Goal: Task Accomplishment & Management: Manage account settings

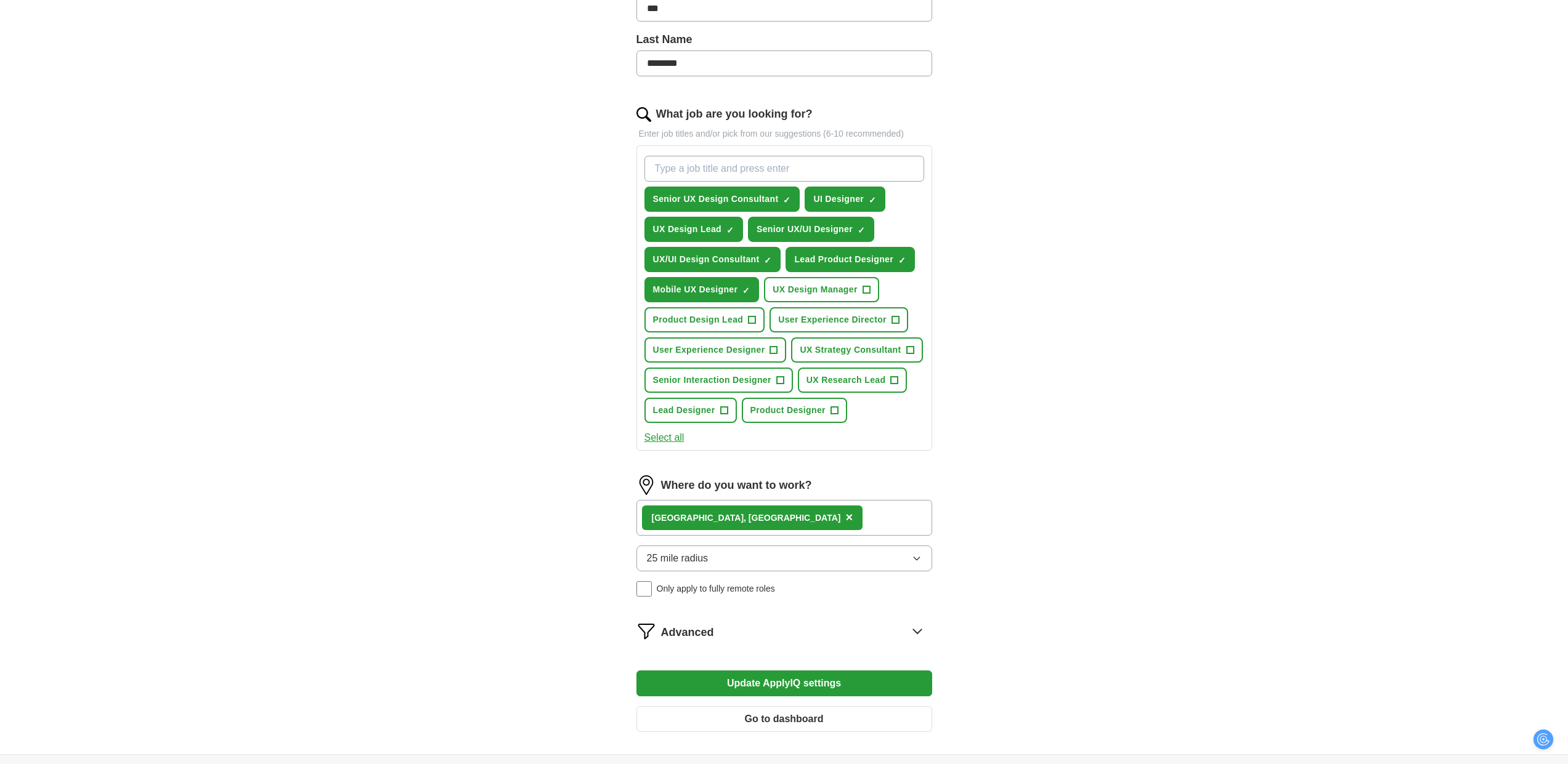
scroll to position [338, 0]
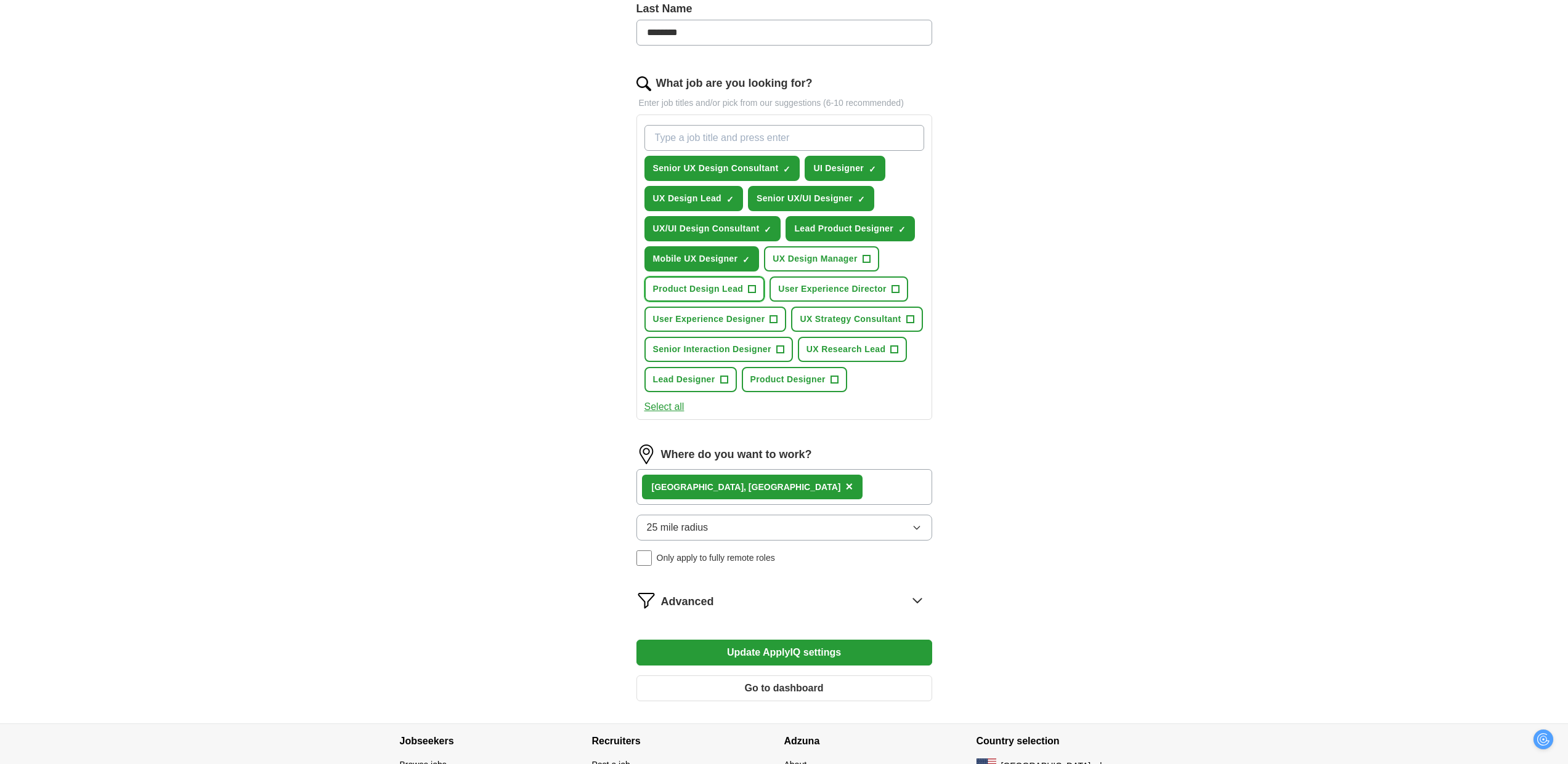
click at [756, 294] on span "+" at bounding box center [752, 290] width 7 height 10
click at [778, 325] on span "+" at bounding box center [774, 320] width 7 height 10
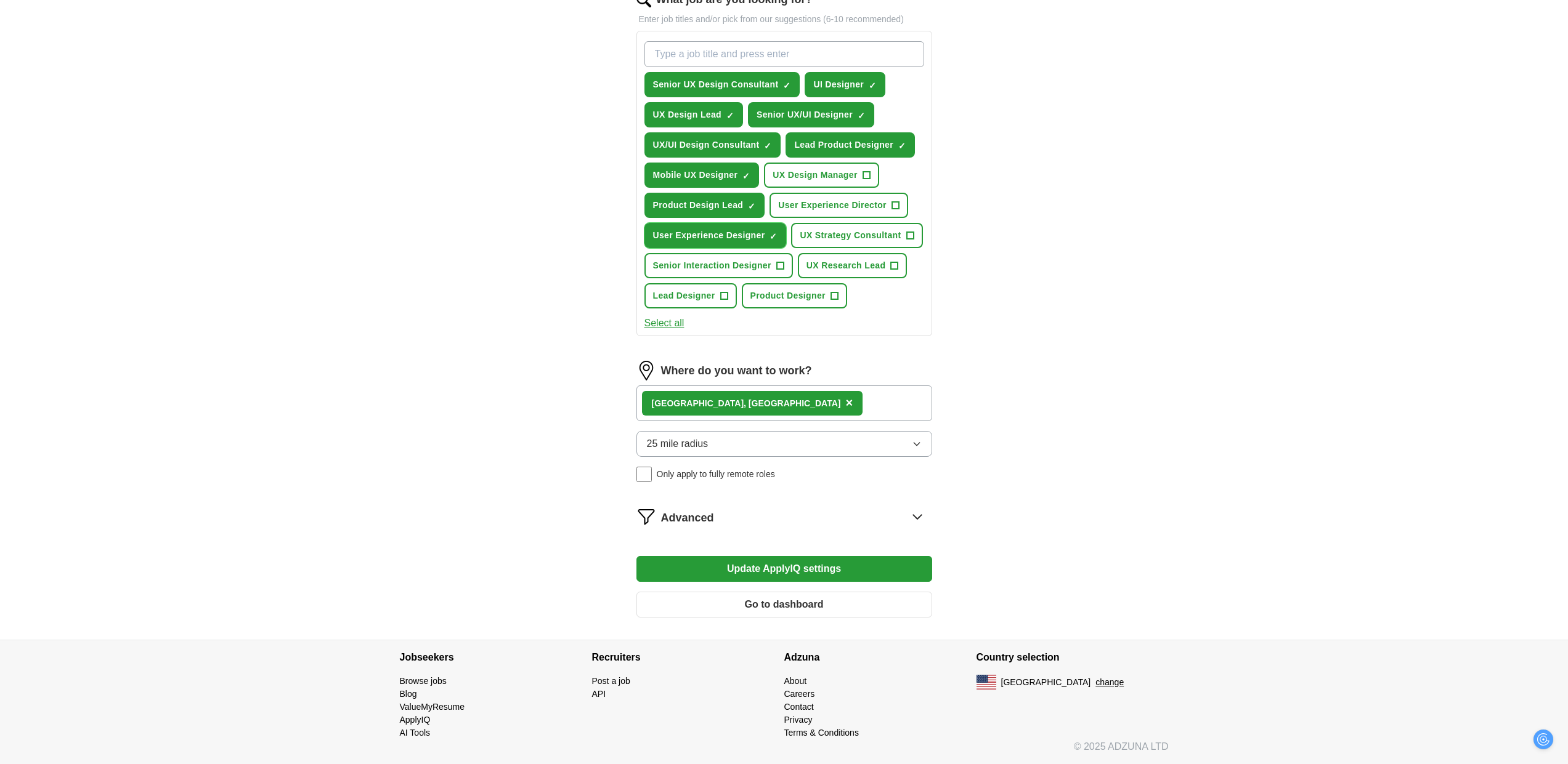
scroll to position [493, 0]
click at [728, 301] on span "+" at bounding box center [724, 296] width 7 height 10
click at [831, 301] on span "+" at bounding box center [834, 296] width 7 height 10
click at [690, 67] on input "What job are you looking for?" at bounding box center [784, 54] width 280 height 26
type input "visual designer"
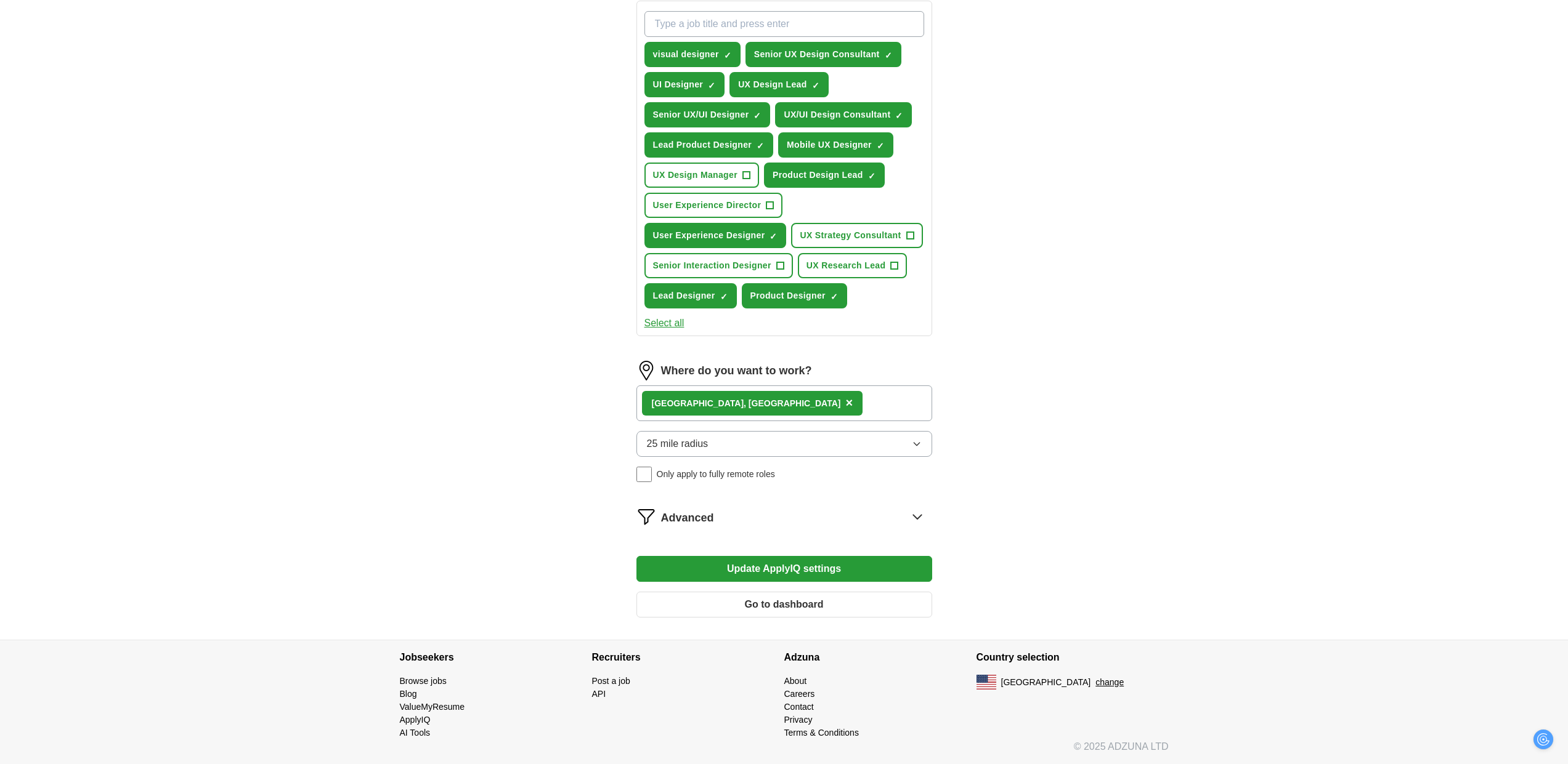
scroll to position [647, 0]
click at [784, 271] on span "+" at bounding box center [780, 266] width 7 height 10
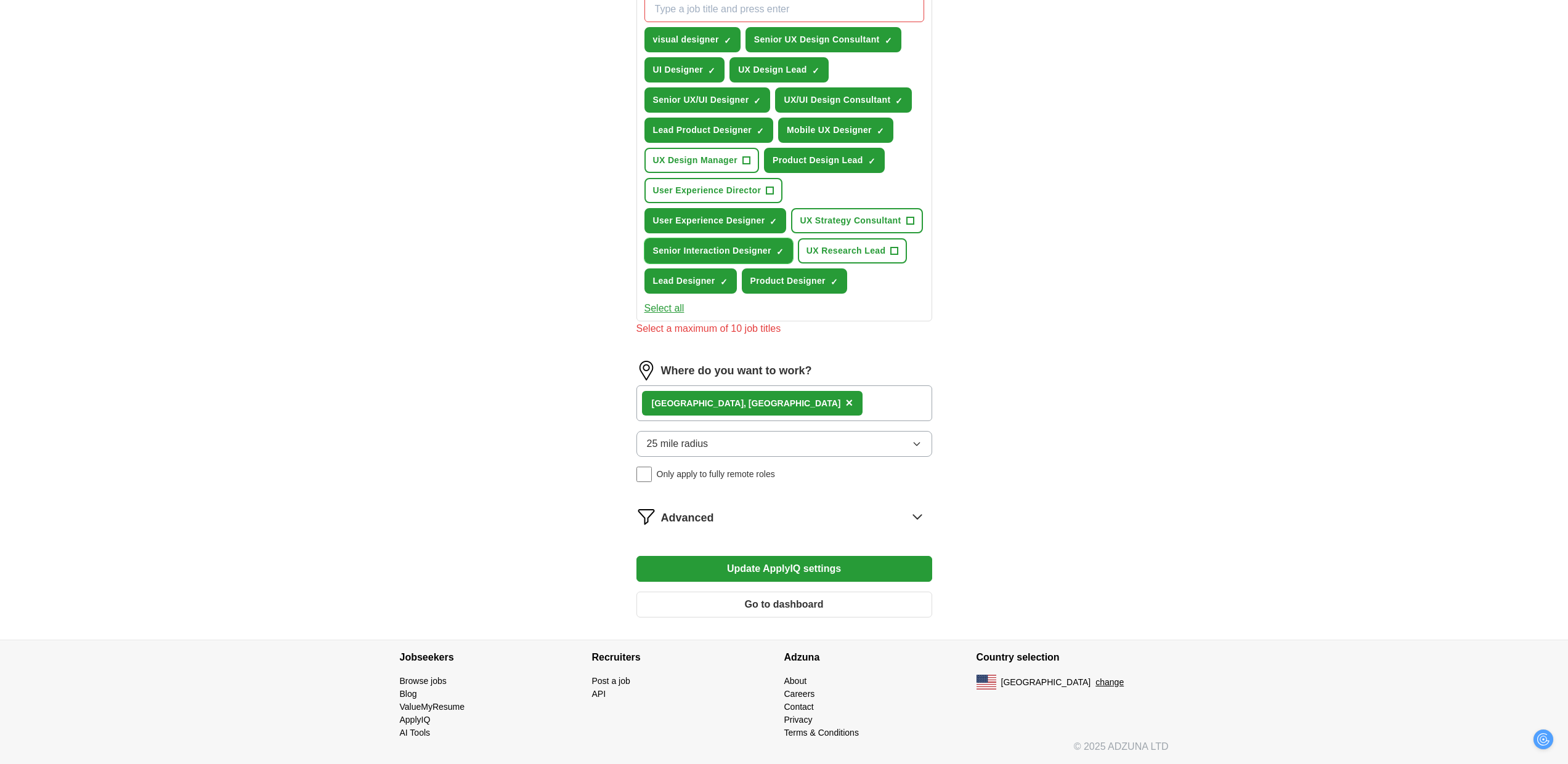
scroll to position [985, 0]
click at [723, 563] on button "Update ApplyIQ settings" at bounding box center [784, 569] width 296 height 26
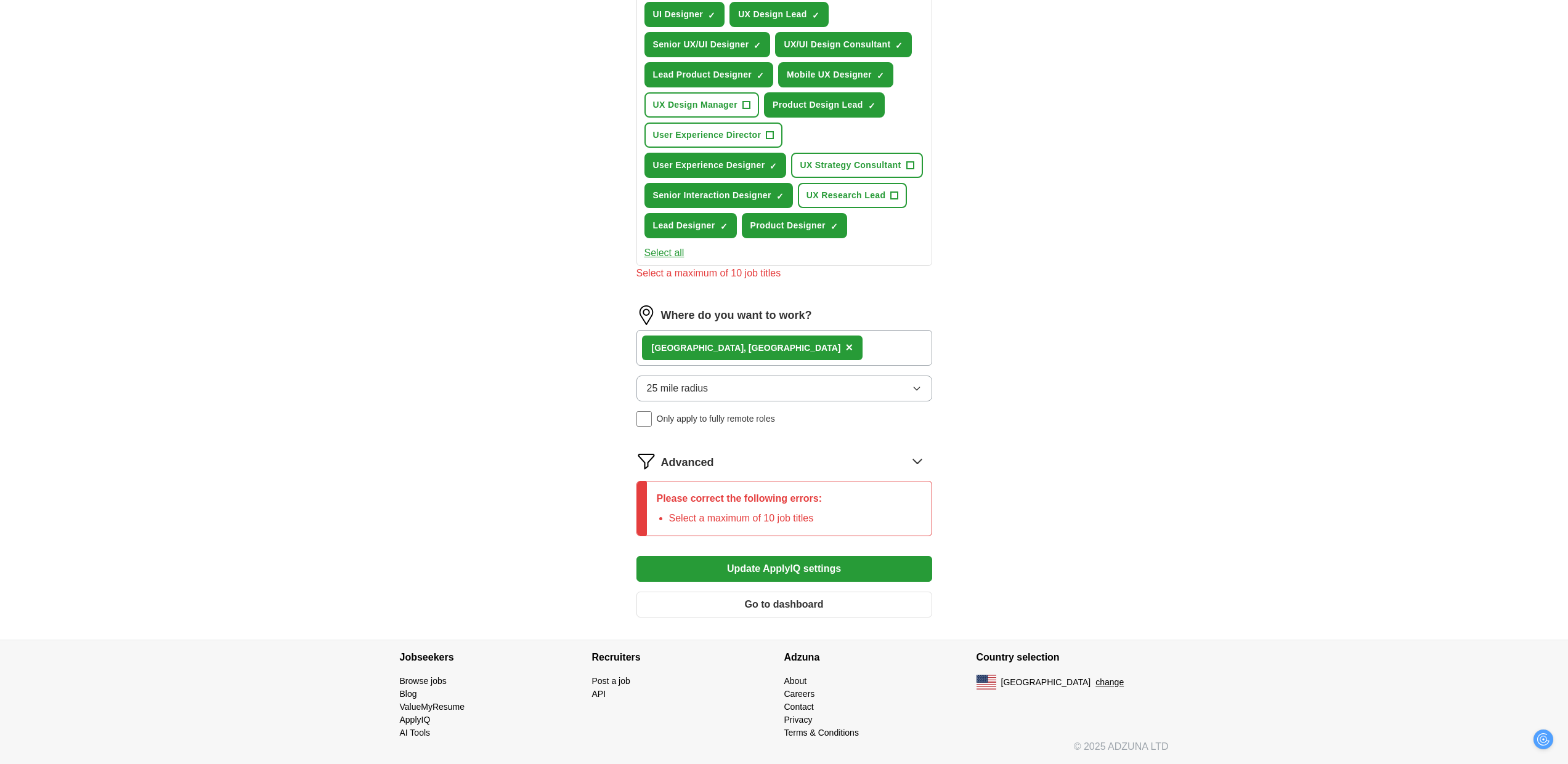
scroll to position [523, 0]
click at [0, 0] on span "×" at bounding box center [0, 0] width 0 height 0
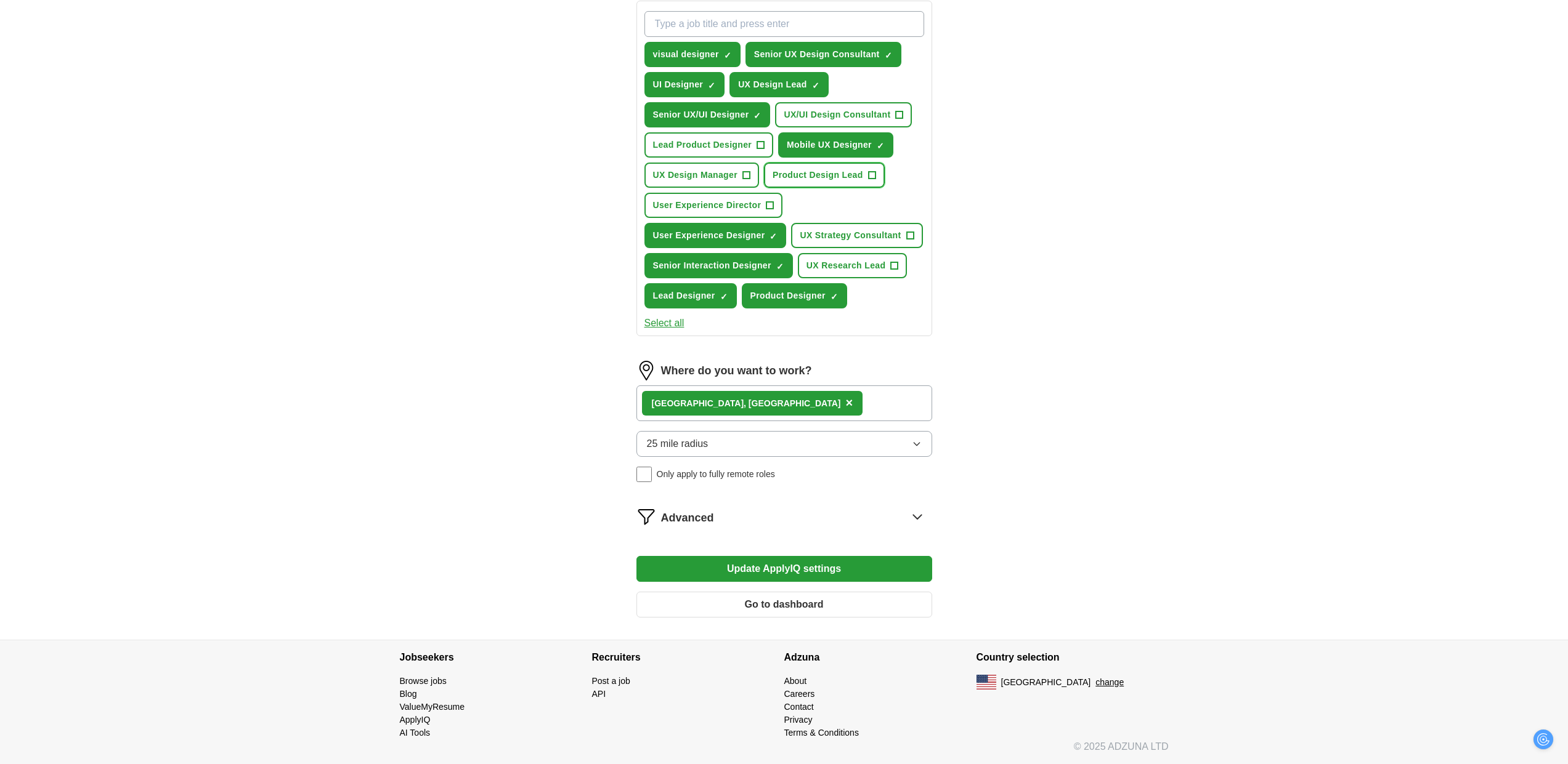
scroll to position [863, 0]
click at [826, 582] on button "Update ApplyIQ settings" at bounding box center [784, 569] width 296 height 26
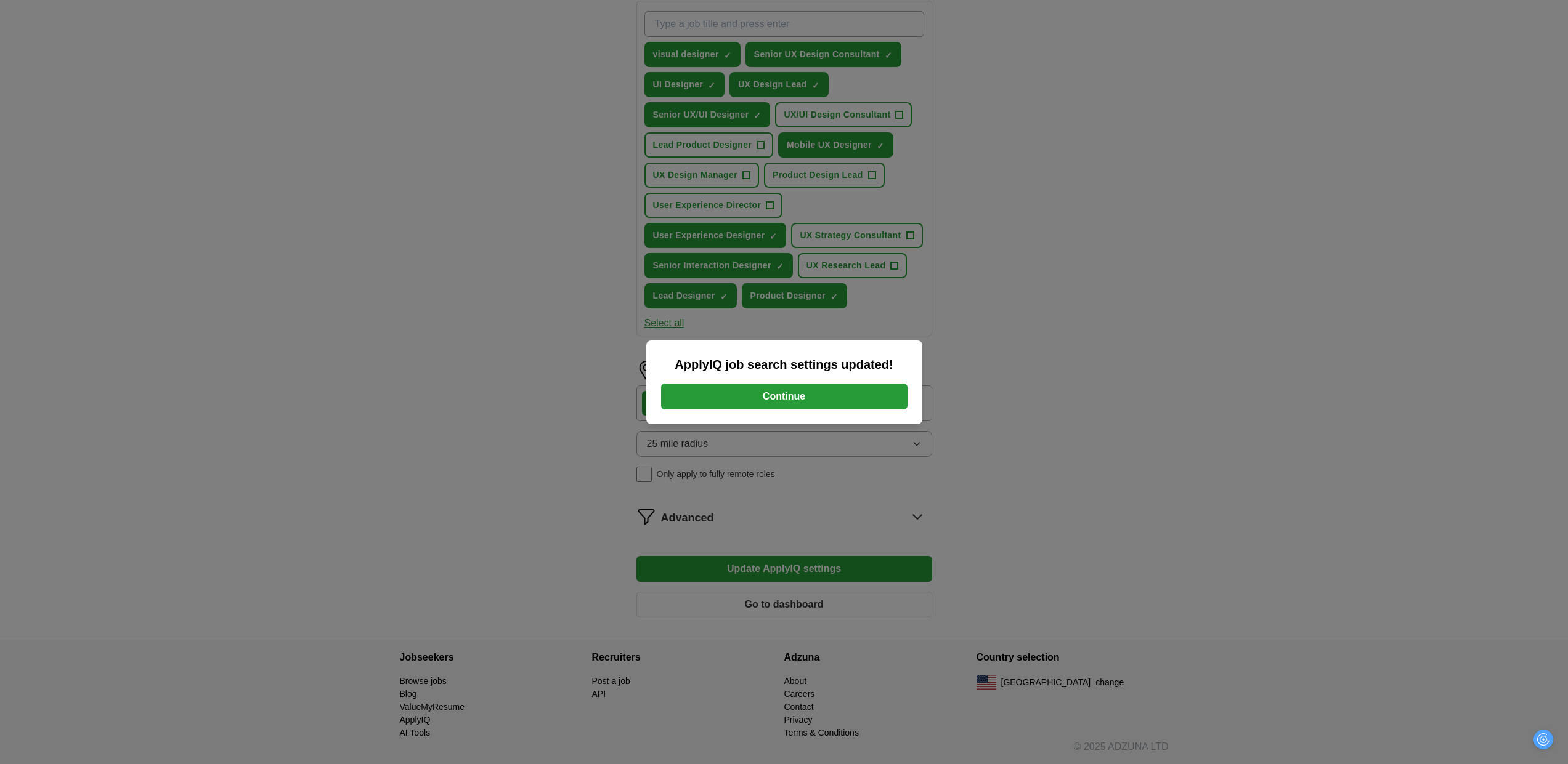
click at [741, 400] on button "Continue" at bounding box center [784, 396] width 246 height 26
